Goal: Task Accomplishment & Management: Manage account settings

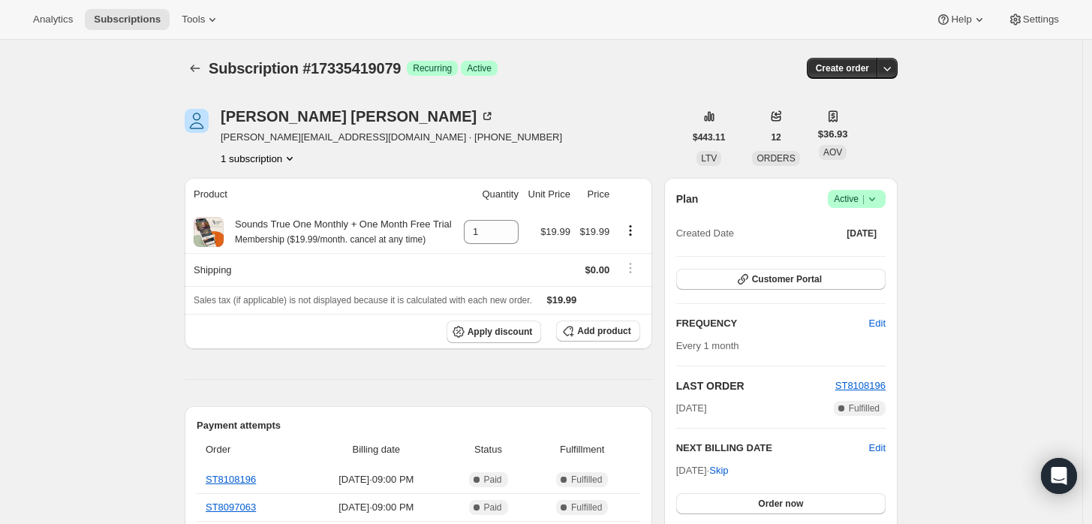
click at [880, 194] on icon at bounding box center [872, 198] width 15 height 15
click at [847, 242] on button "Cancel subscription" at bounding box center [862, 254] width 94 height 24
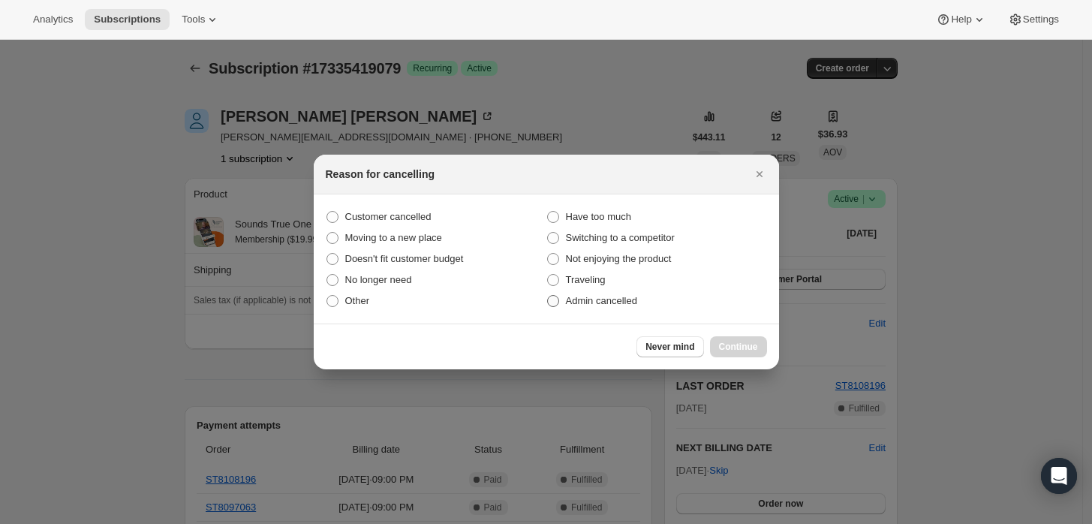
click at [607, 303] on span "Admin cancelled" at bounding box center [601, 300] width 71 height 11
click at [548, 296] on input "Admin cancelled" at bounding box center [547, 295] width 1 height 1
radio input "true"
click at [734, 345] on span "Continue" at bounding box center [738, 347] width 39 height 12
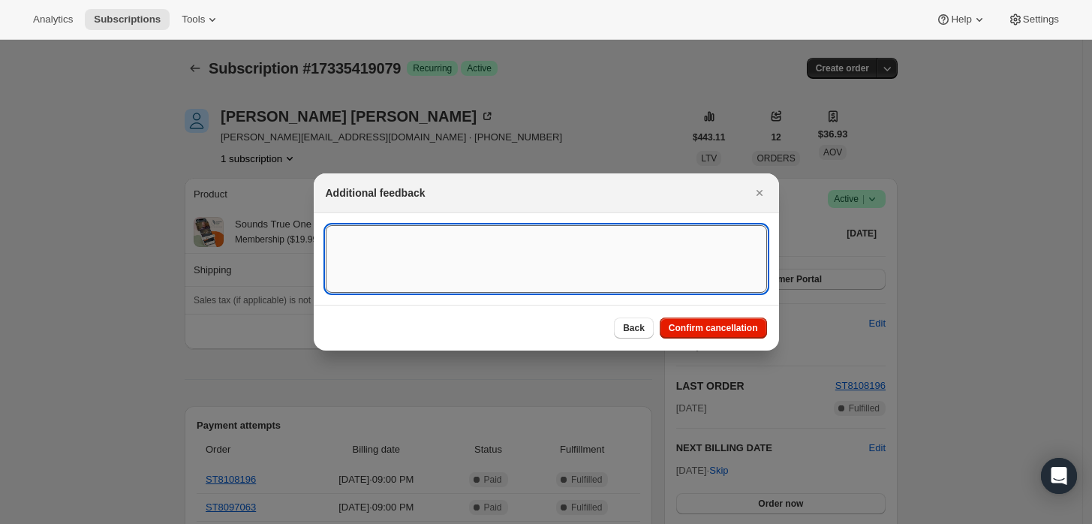
click at [556, 253] on textarea ":rbj:" at bounding box center [546, 259] width 441 height 68
type textarea "Customer requested cancellation."
click at [707, 332] on span "Confirm cancellation" at bounding box center [713, 328] width 89 height 12
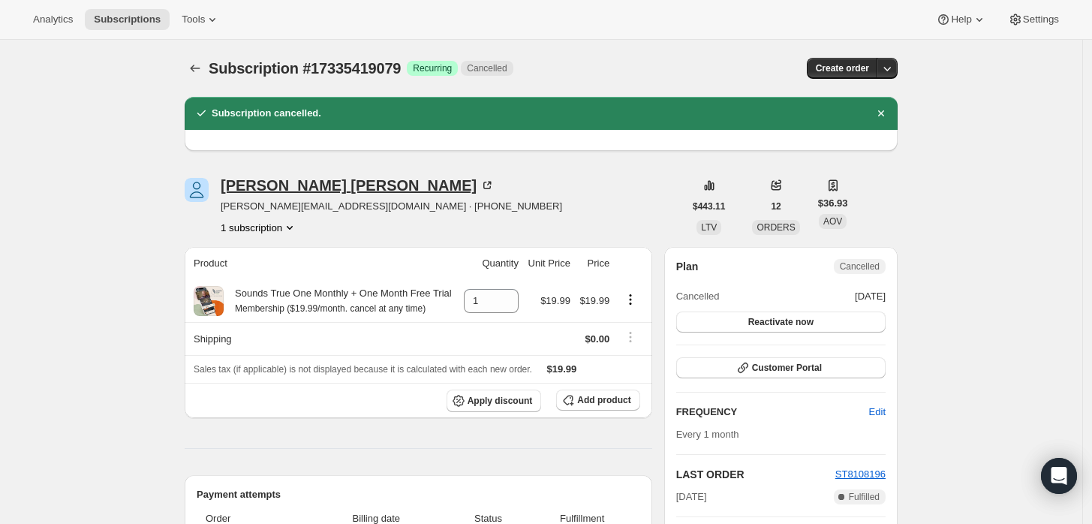
click at [251, 191] on div "[PERSON_NAME]" at bounding box center [358, 185] width 274 height 15
